Goal: Use online tool/utility: Utilize a website feature to perform a specific function

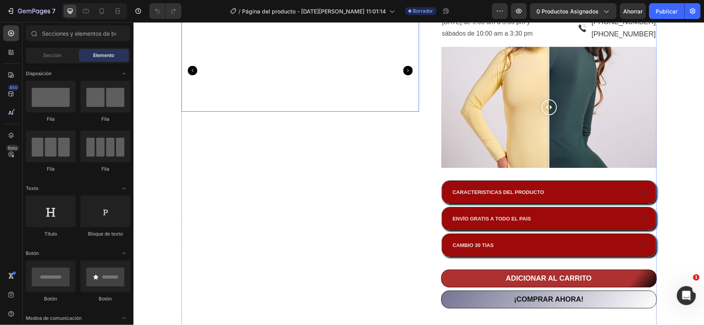
scroll to position [748, 0]
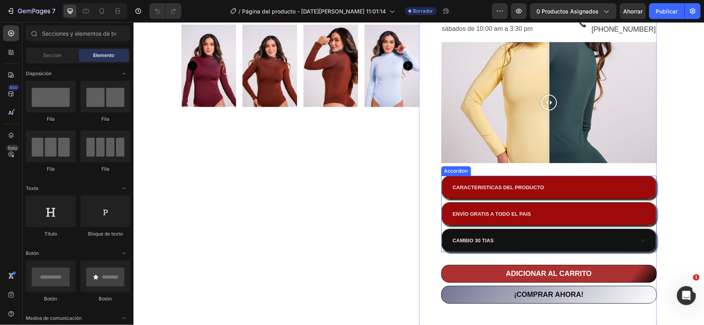
click at [489, 237] on strong "CAMBIO 30 TIAS" at bounding box center [472, 240] width 41 height 6
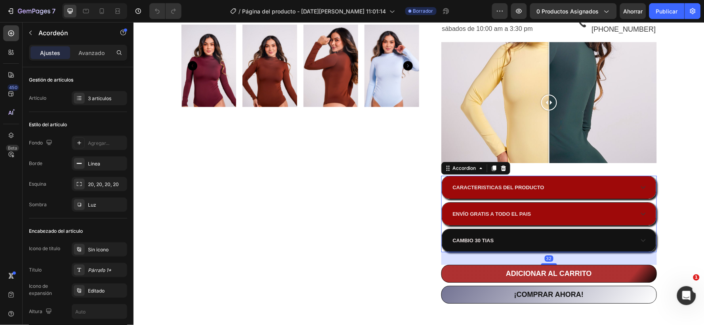
click at [483, 238] on strong "CAMBIO 30 TIAS" at bounding box center [472, 240] width 41 height 6
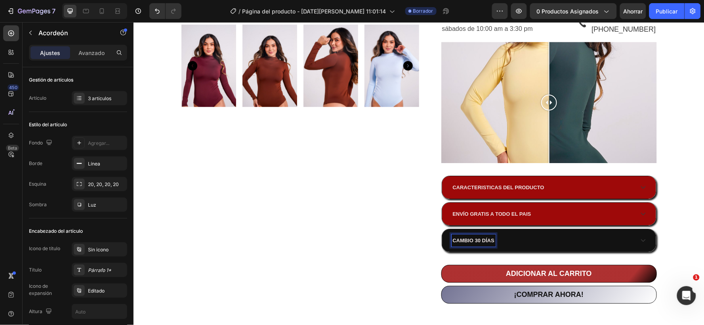
click at [524, 236] on div "CAMBIO 30 DÍAS" at bounding box center [542, 240] width 182 height 12
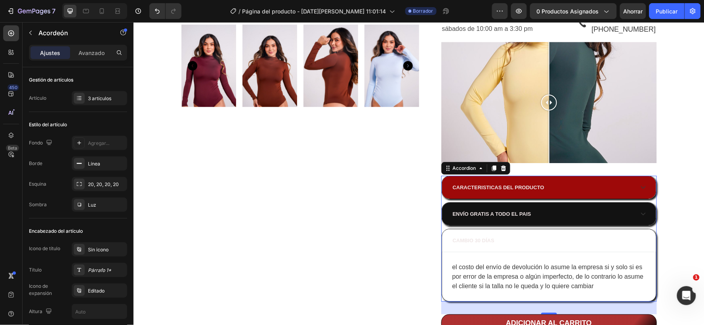
click at [523, 211] on strong "ENVÍO GRATIS A TODO EL PAIS" at bounding box center [491, 214] width 78 height 6
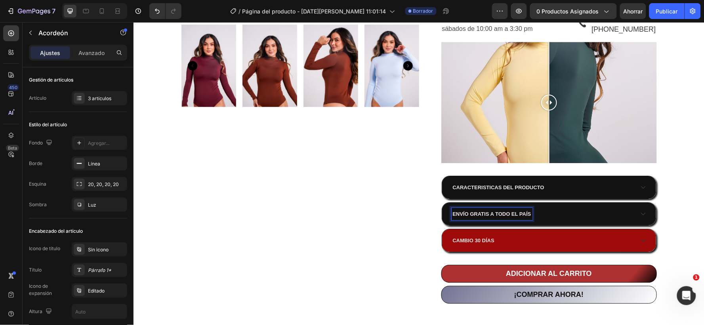
click at [486, 184] on strong "CARACTERISTICAS DEL PRODUCTO" at bounding box center [498, 187] width 92 height 6
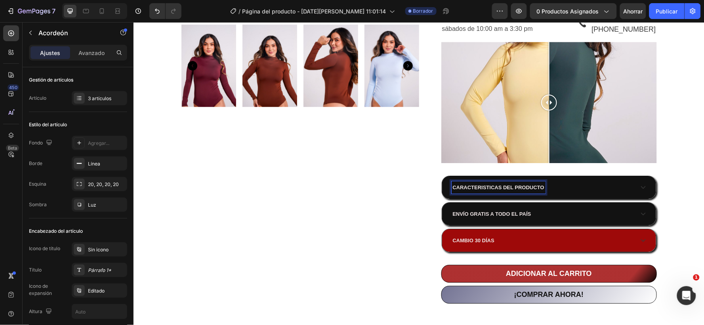
click at [478, 185] on strong "CARACTERISTICAS DEL PRODUCTO" at bounding box center [498, 187] width 92 height 6
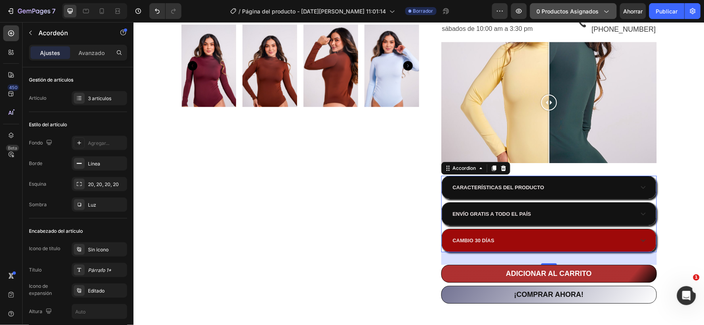
click at [607, 12] on icon "button" at bounding box center [607, 12] width 4 height 2
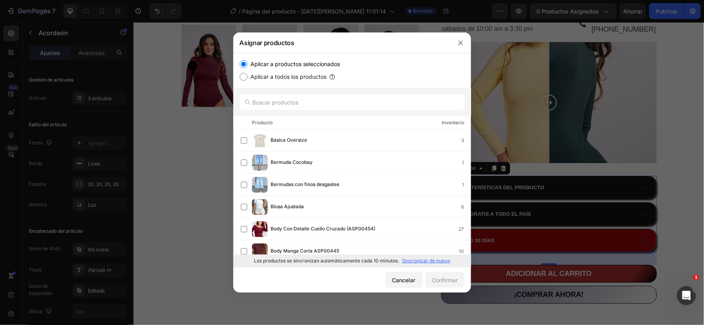
scroll to position [44, 0]
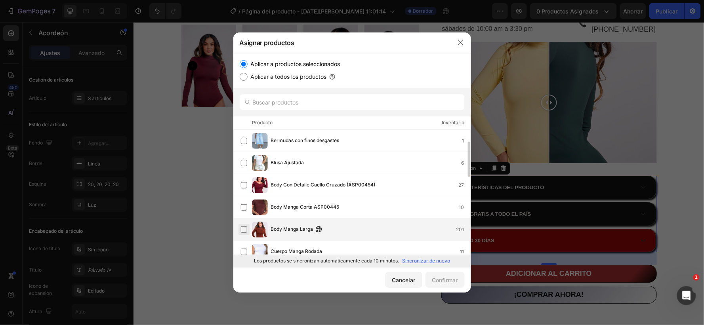
click at [244, 230] on label at bounding box center [244, 230] width 6 height 6
click at [459, 40] on icon "button" at bounding box center [461, 43] width 6 height 6
